Goal: Communication & Community: Answer question/provide support

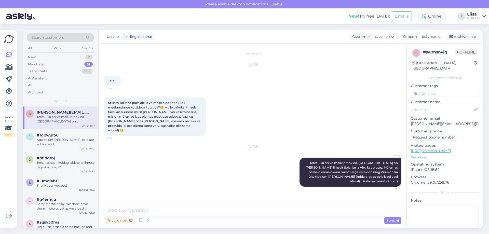
click at [68, 119] on div "Tere! Ikka on võimalik proovida. [GEOGRAPHIC_DATA] on [PERSON_NAME] ilmselt Sol…" at bounding box center [66, 119] width 58 height 9
click at [56, 70] on div "Team chats 99+" at bounding box center [60, 71] width 67 height 7
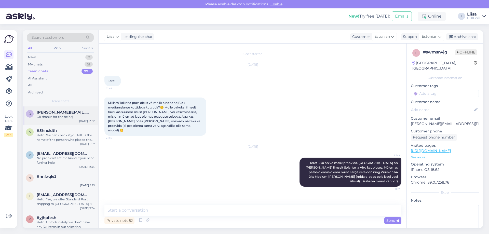
click at [53, 117] on div "Ok thanks for the help :)" at bounding box center [66, 117] width 58 height 5
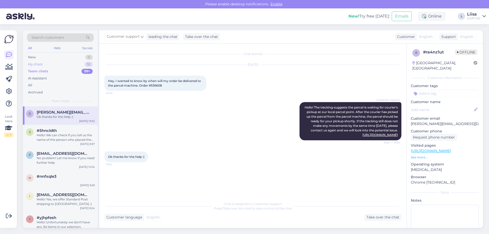
click at [40, 66] on div "My chats" at bounding box center [35, 64] width 15 height 5
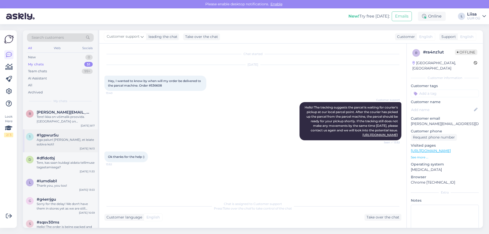
click at [62, 140] on div "Aga palun! [PERSON_NAME], et leiate sobiva koti!" at bounding box center [66, 142] width 58 height 9
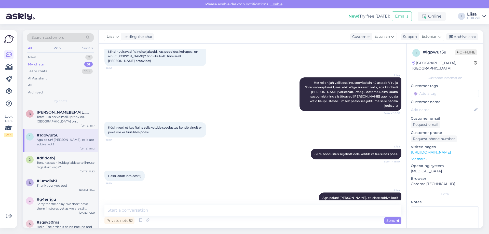
scroll to position [122, 0]
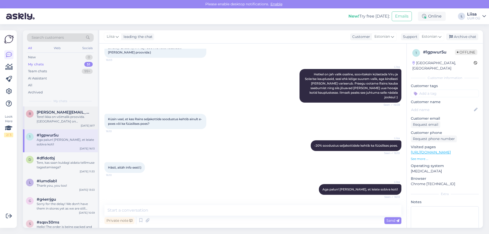
click at [45, 115] on div "Tere! Ikka on võimalik proovida. [GEOGRAPHIC_DATA] on [PERSON_NAME] ilmselt Sol…" at bounding box center [66, 119] width 58 height 9
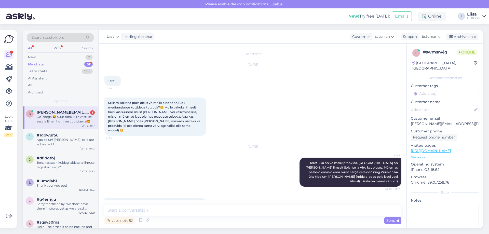
scroll to position [14, 0]
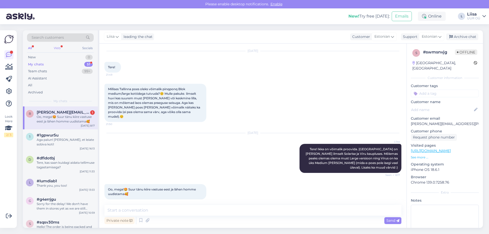
click at [58, 50] on div "Web" at bounding box center [57, 48] width 9 height 7
click at [28, 49] on div "All" at bounding box center [30, 48] width 6 height 7
click at [162, 210] on textarea at bounding box center [252, 210] width 297 height 11
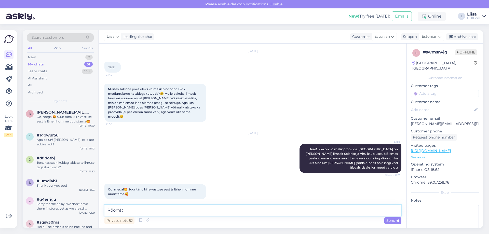
type textarea "Rõõm! :)"
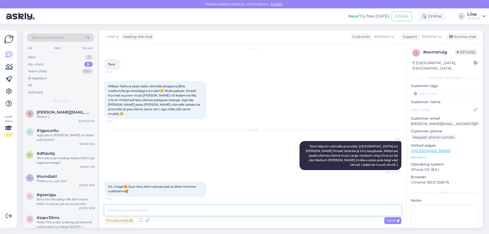
scroll to position [0, 0]
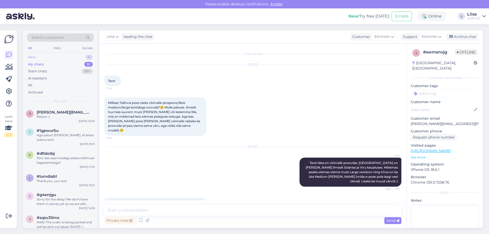
click at [46, 58] on div "New 0" at bounding box center [60, 57] width 67 height 7
